Goal: Find specific page/section: Find specific page/section

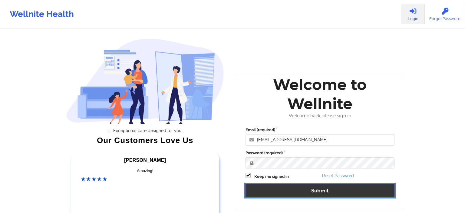
click at [316, 191] on button "Submit" at bounding box center [319, 190] width 149 height 13
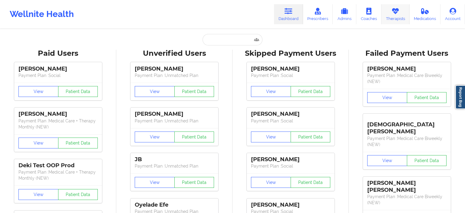
click at [390, 17] on link "Therapists" at bounding box center [395, 14] width 28 height 20
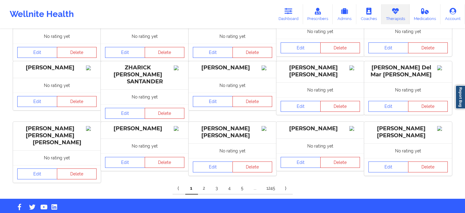
scroll to position [122, 0]
click at [200, 182] on link "2" at bounding box center [204, 188] width 13 height 12
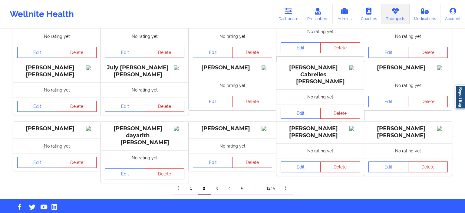
click at [214, 182] on link "3" at bounding box center [217, 188] width 13 height 12
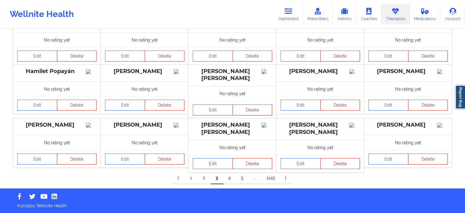
click at [226, 177] on link "4" at bounding box center [229, 178] width 13 height 12
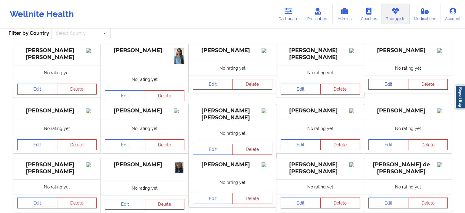
scroll to position [0, 0]
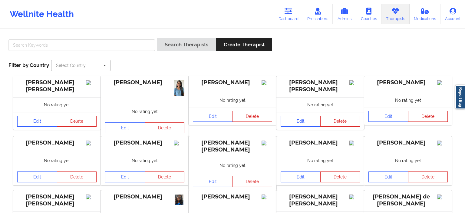
click at [94, 65] on input "text" at bounding box center [81, 65] width 59 height 11
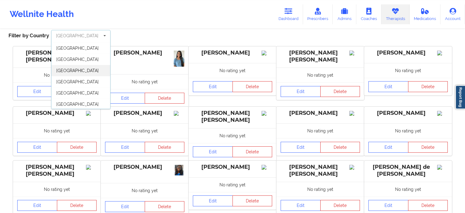
scroll to position [32, 0]
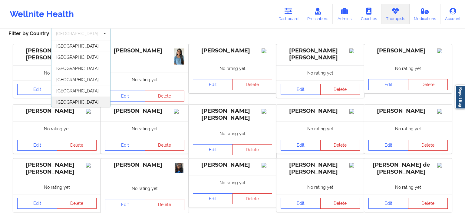
click at [81, 101] on span "[GEOGRAPHIC_DATA]" at bounding box center [77, 102] width 42 height 5
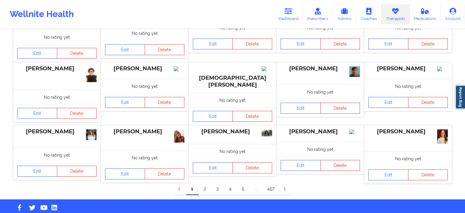
scroll to position [134, 0]
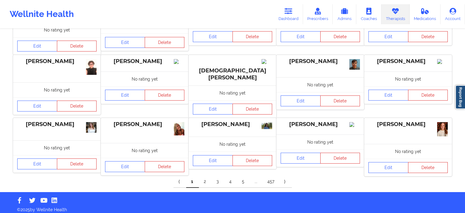
click at [202, 179] on link "2" at bounding box center [205, 181] width 13 height 12
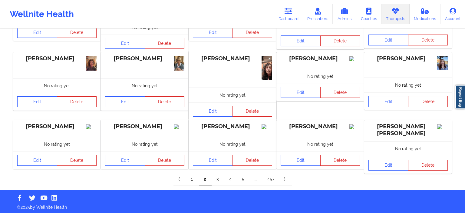
scroll to position [146, 0]
